Goal: Task Accomplishment & Management: Manage account settings

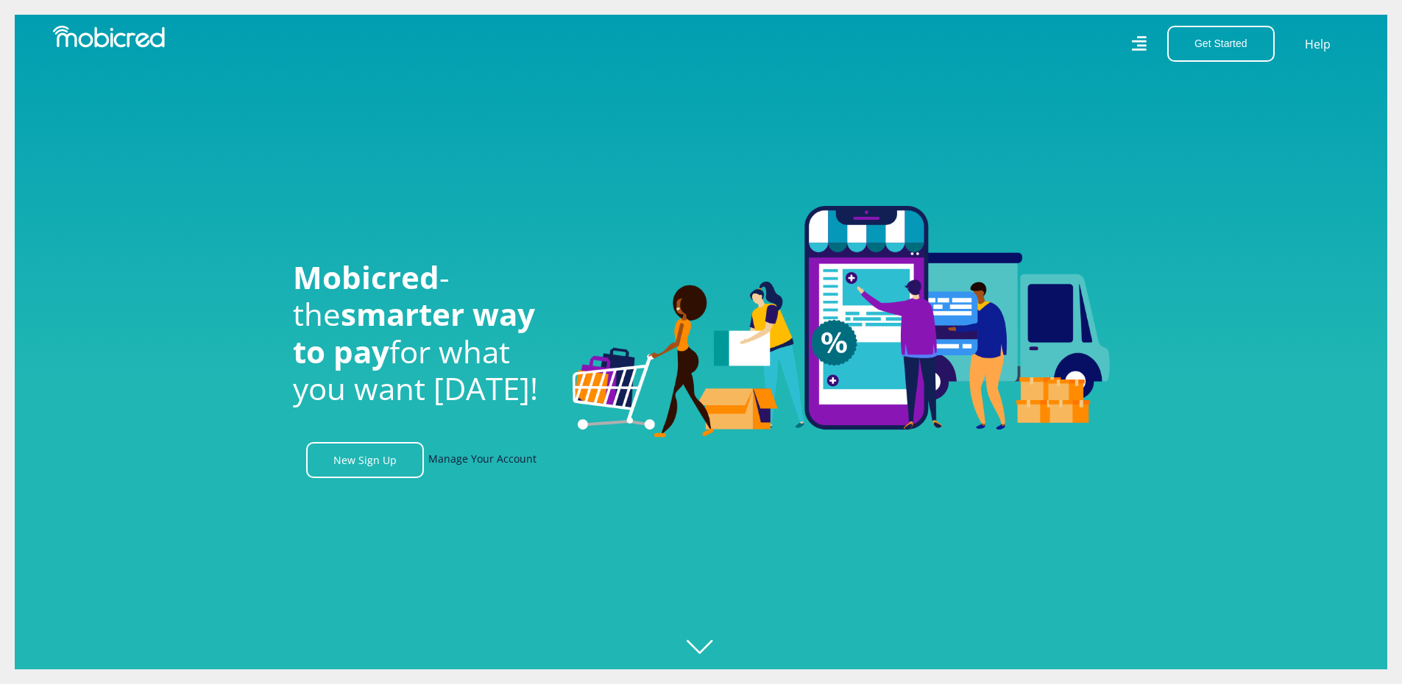
click at [498, 458] on link "Manage Your Account" at bounding box center [482, 460] width 108 height 36
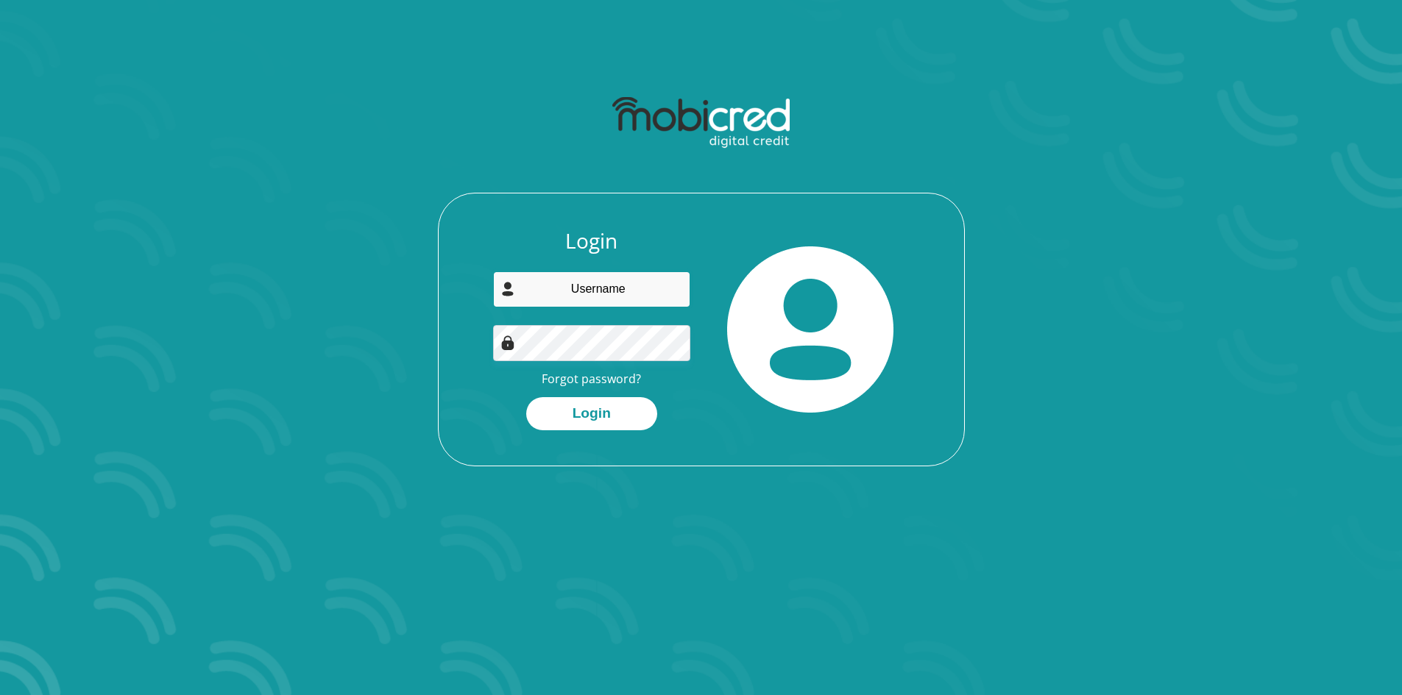
click at [598, 302] on input "email" at bounding box center [591, 290] width 197 height 36
type input "marcelainesamuels@yahoo.com"
click at [603, 418] on button "Login" at bounding box center [591, 413] width 131 height 33
